Goal: Task Accomplishment & Management: Manage account settings

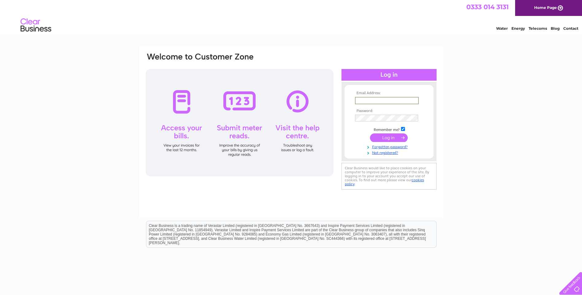
drag, startPoint x: 370, startPoint y: 102, endPoint x: 366, endPoint y: 101, distance: 4.0
click at [370, 102] on input "text" at bounding box center [387, 100] width 64 height 7
type input "[EMAIL_ADDRESS][DOMAIN_NAME]"
click at [389, 137] on input "submit" at bounding box center [389, 137] width 38 height 9
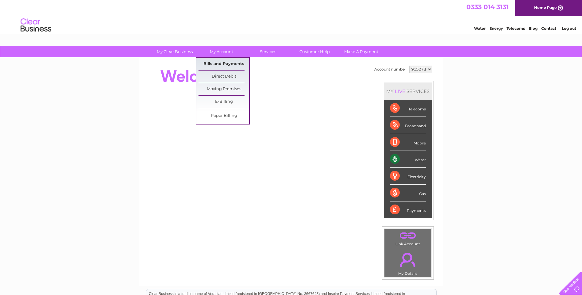
click at [219, 61] on link "Bills and Payments" at bounding box center [224, 64] width 51 height 12
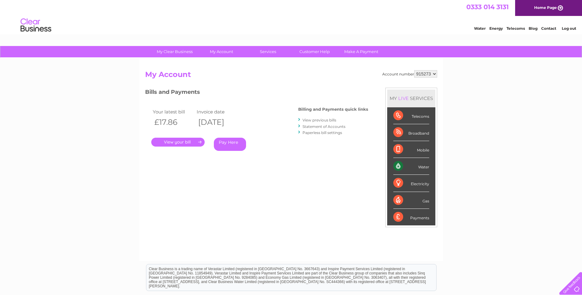
click at [185, 142] on link "." at bounding box center [177, 142] width 53 height 9
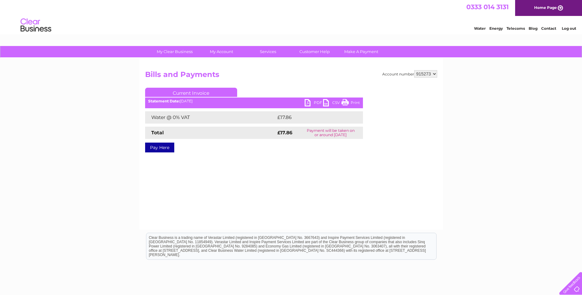
click at [312, 102] on link "PDF" at bounding box center [314, 103] width 18 height 9
